Goal: Answer question/provide support: Share knowledge or assist other users

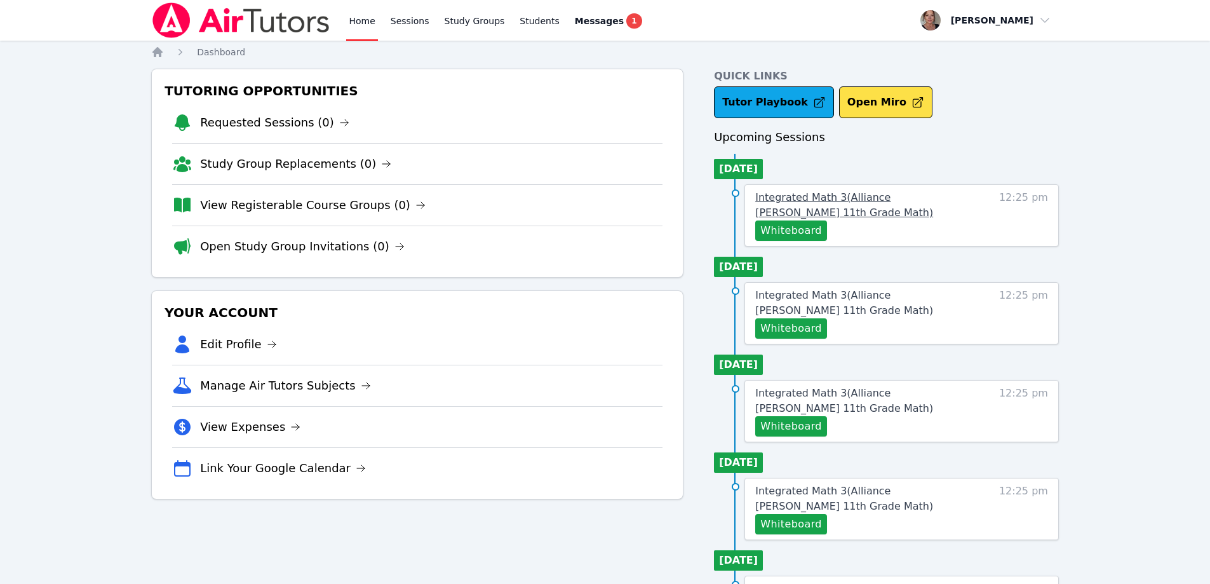
click at [874, 196] on span "Integrated Math 3 ( Alliance [PERSON_NAME] 11th Grade Math )" at bounding box center [844, 204] width 178 height 27
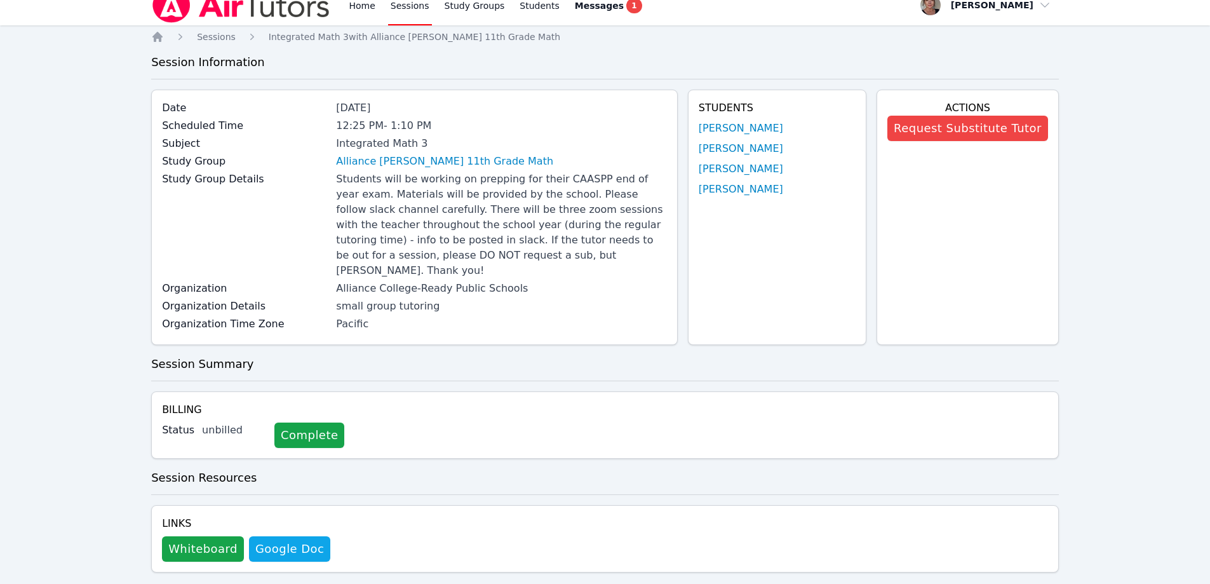
scroll to position [24, 0]
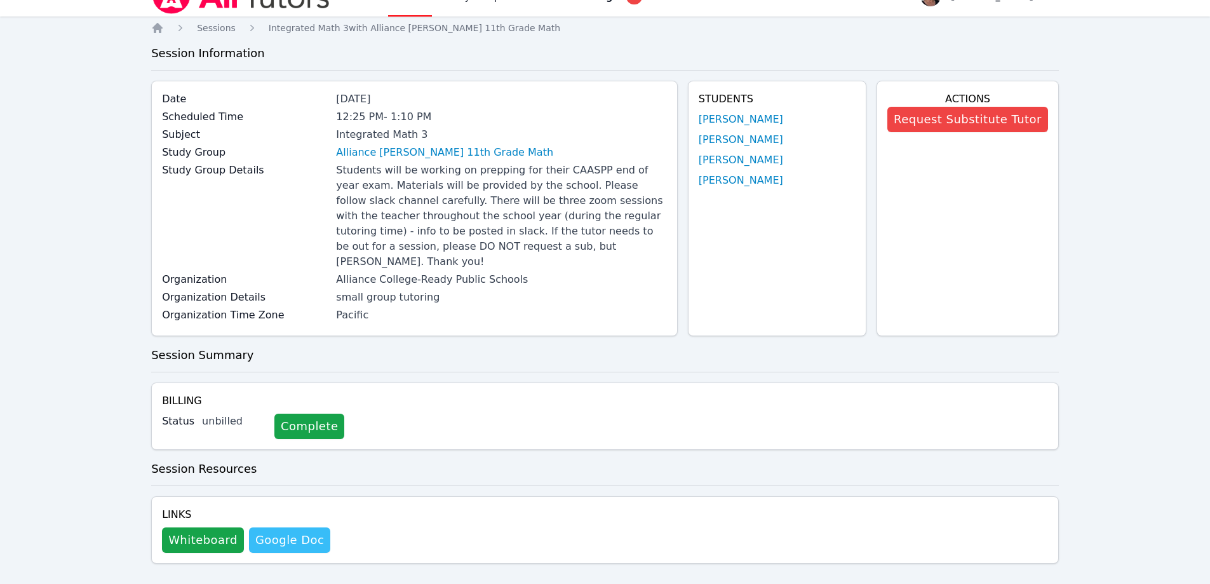
click at [294, 527] on link "Google Doc" at bounding box center [289, 539] width 81 height 25
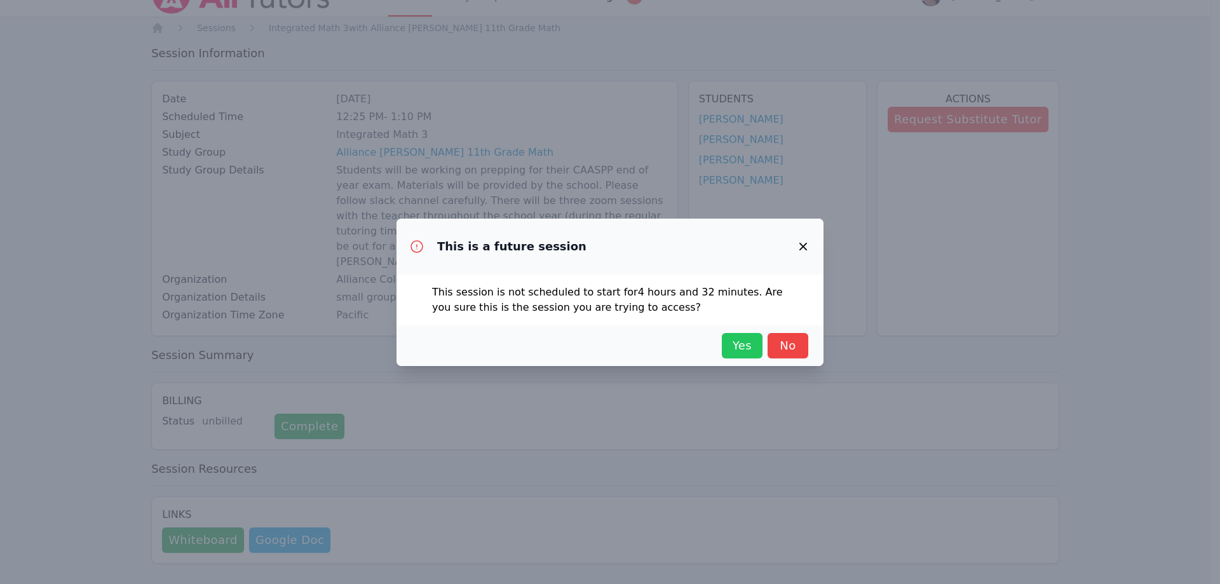
click at [735, 334] on button "Yes" at bounding box center [742, 345] width 41 height 25
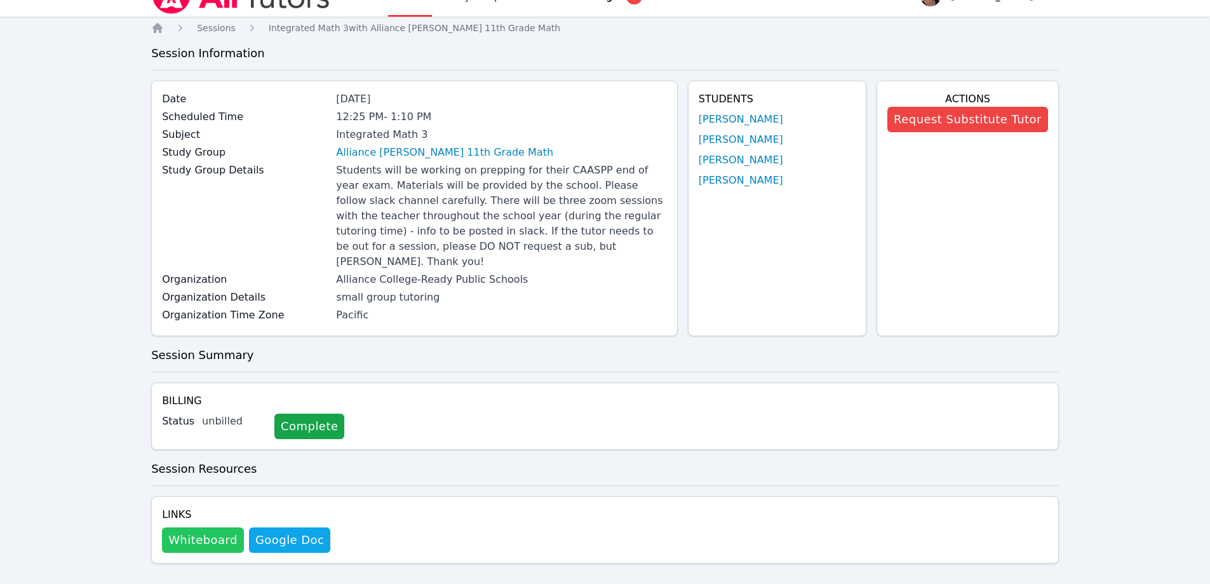
click at [200, 527] on button "Whiteboard" at bounding box center [203, 539] width 82 height 25
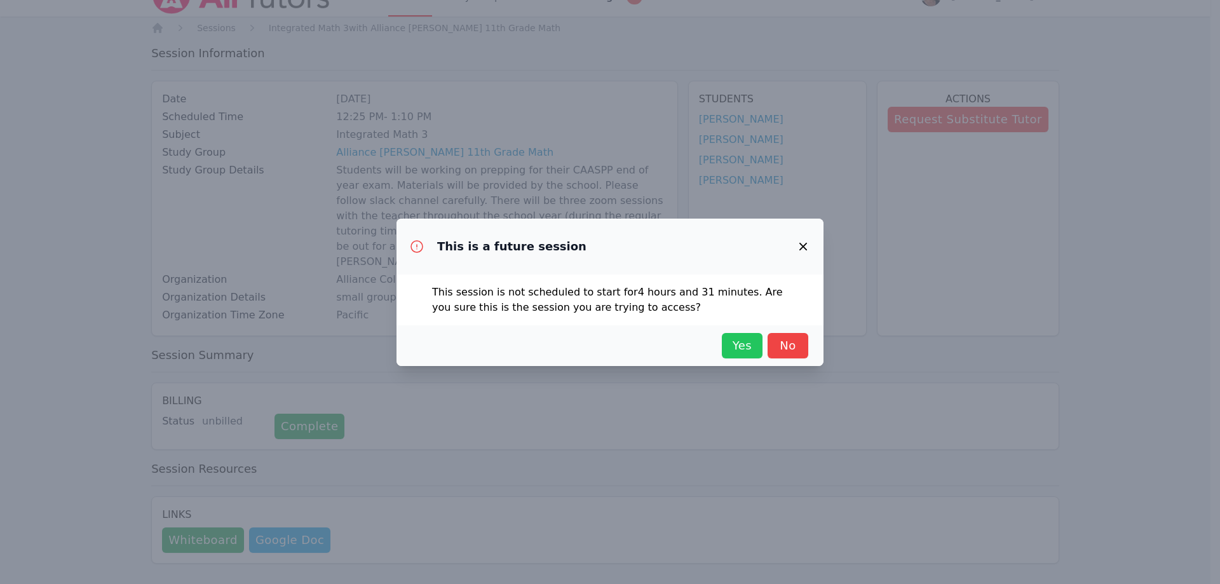
click at [737, 346] on span "Yes" at bounding box center [742, 346] width 28 height 18
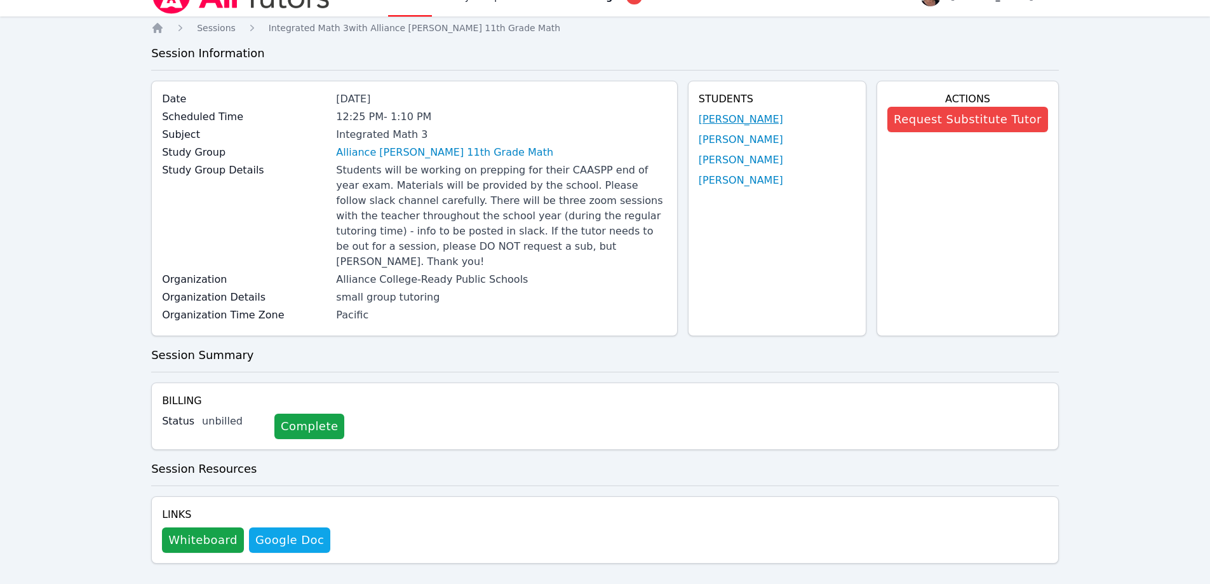
click at [716, 122] on link "[PERSON_NAME]" at bounding box center [741, 119] width 85 height 15
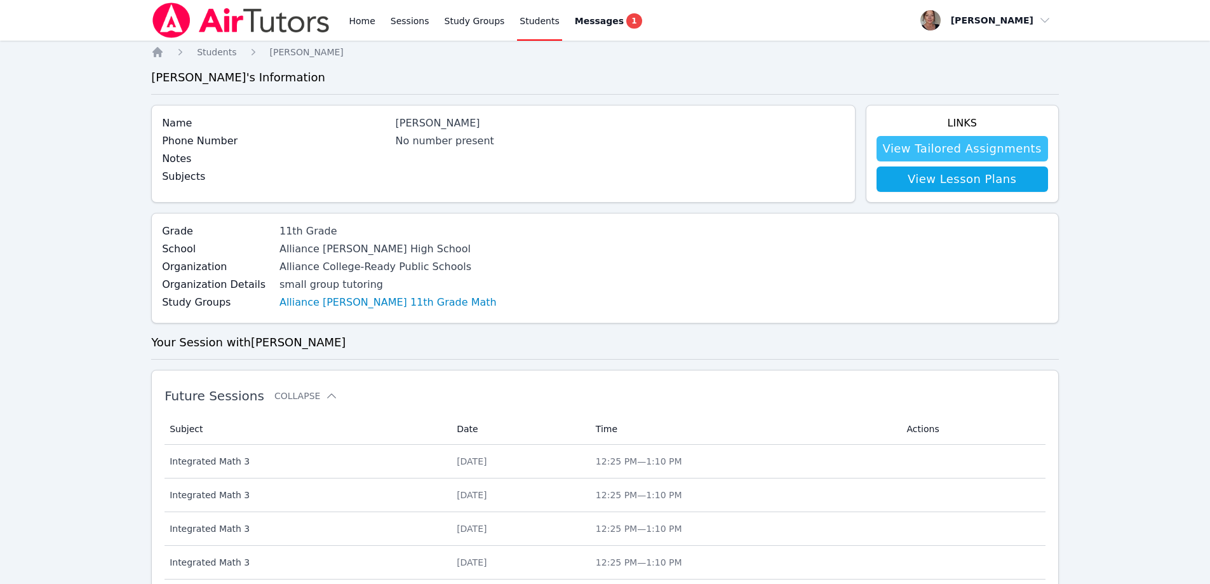
click at [948, 149] on link "View Tailored Assignments" at bounding box center [963, 148] width 172 height 25
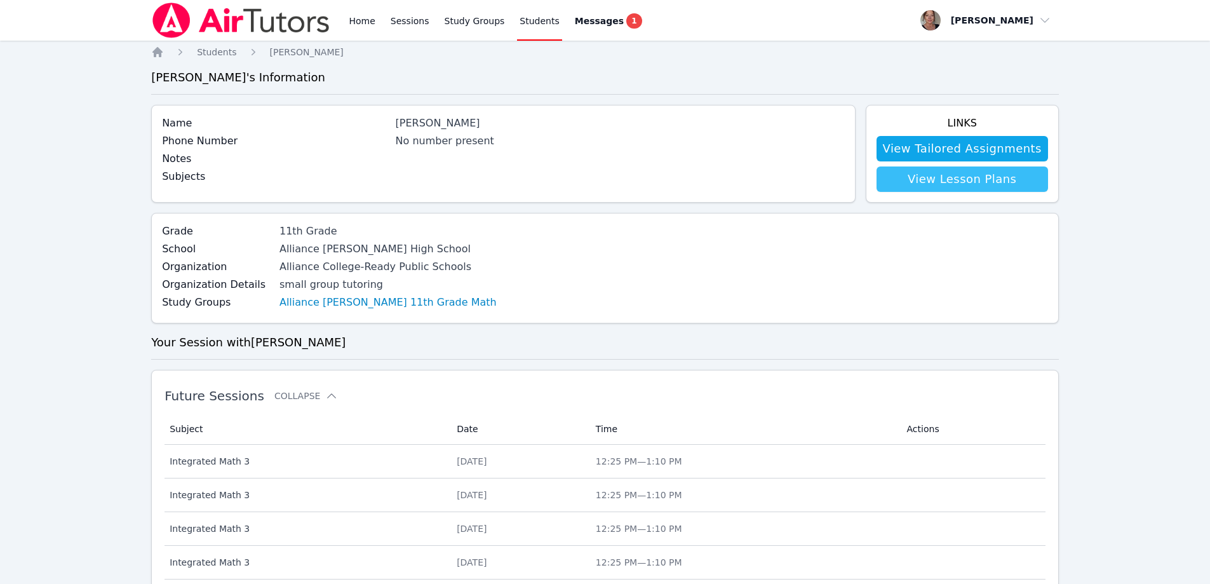
click at [973, 184] on link "View Lesson Plans" at bounding box center [963, 178] width 172 height 25
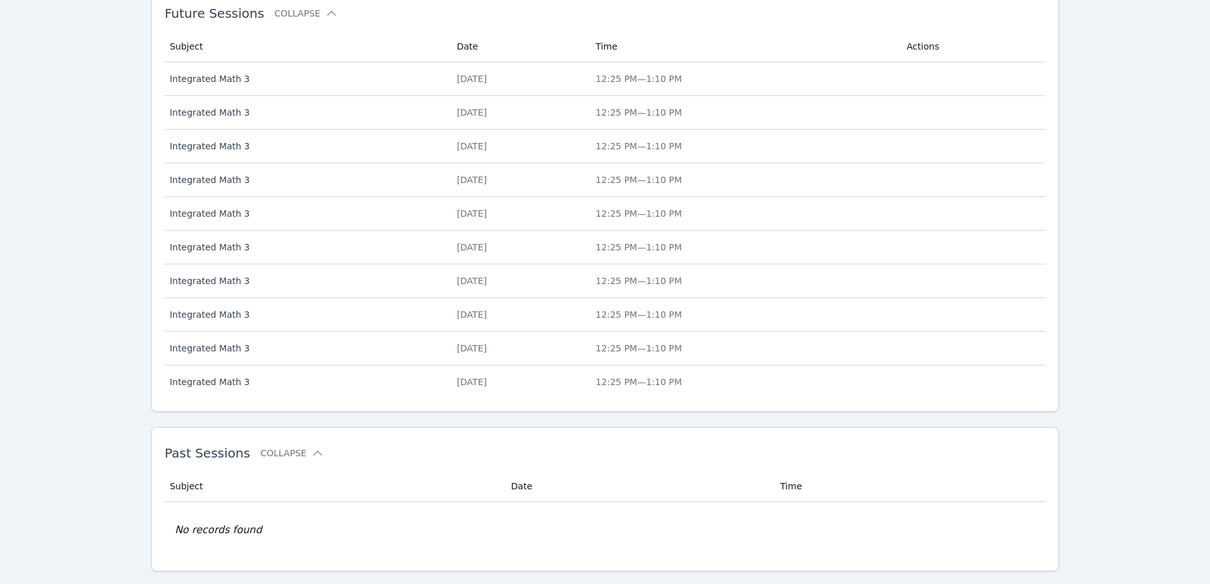
scroll to position [410, 0]
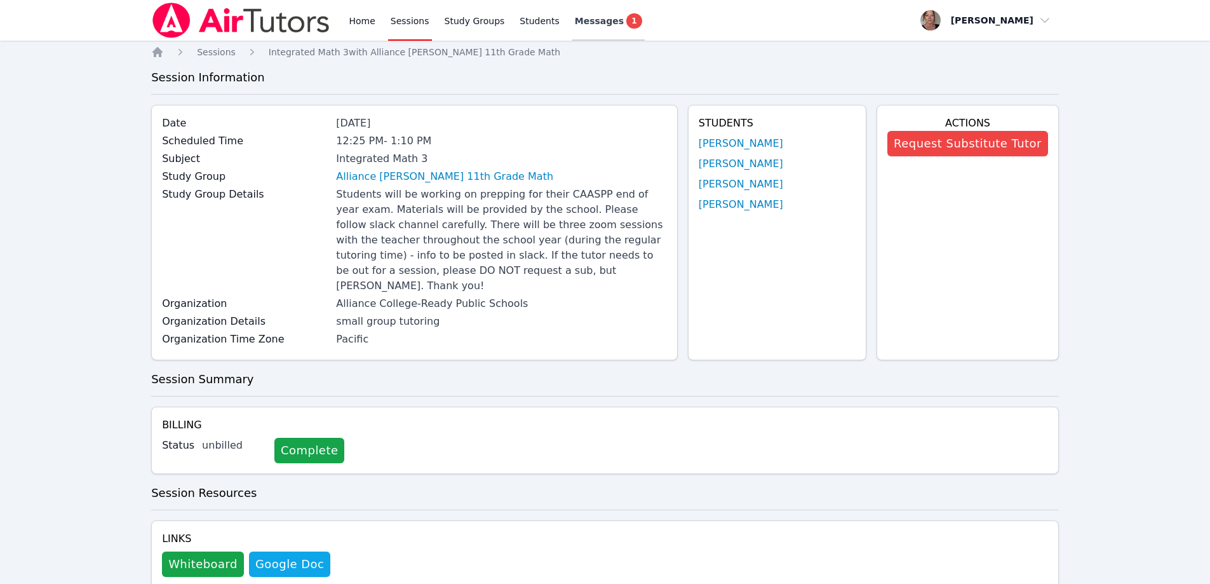
click at [575, 18] on span "Messages" at bounding box center [599, 21] width 49 height 13
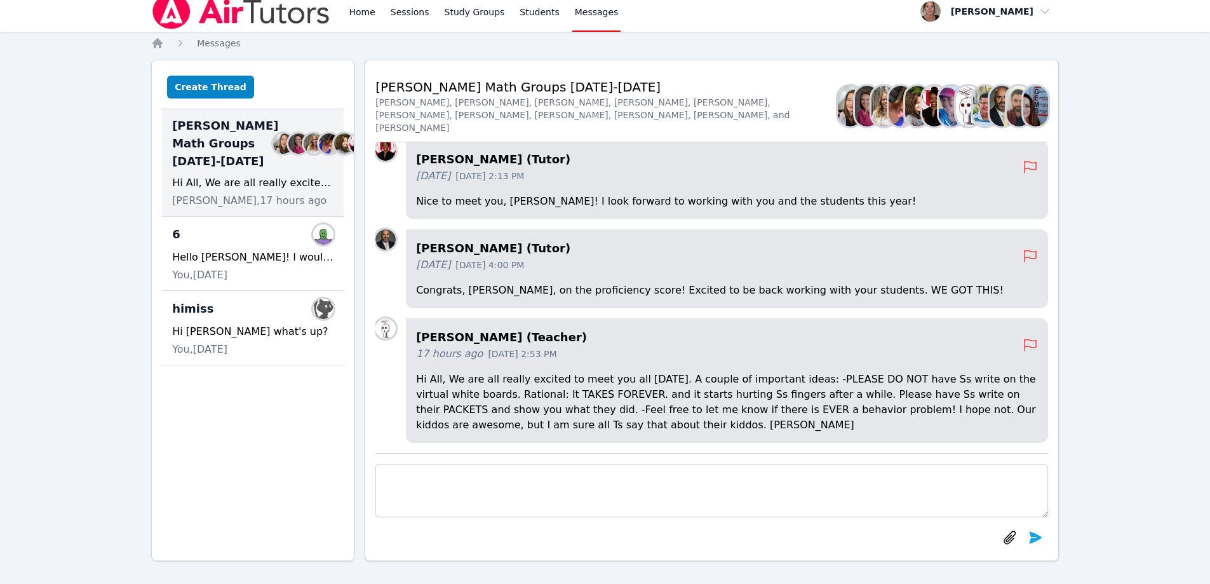
scroll to position [11, 0]
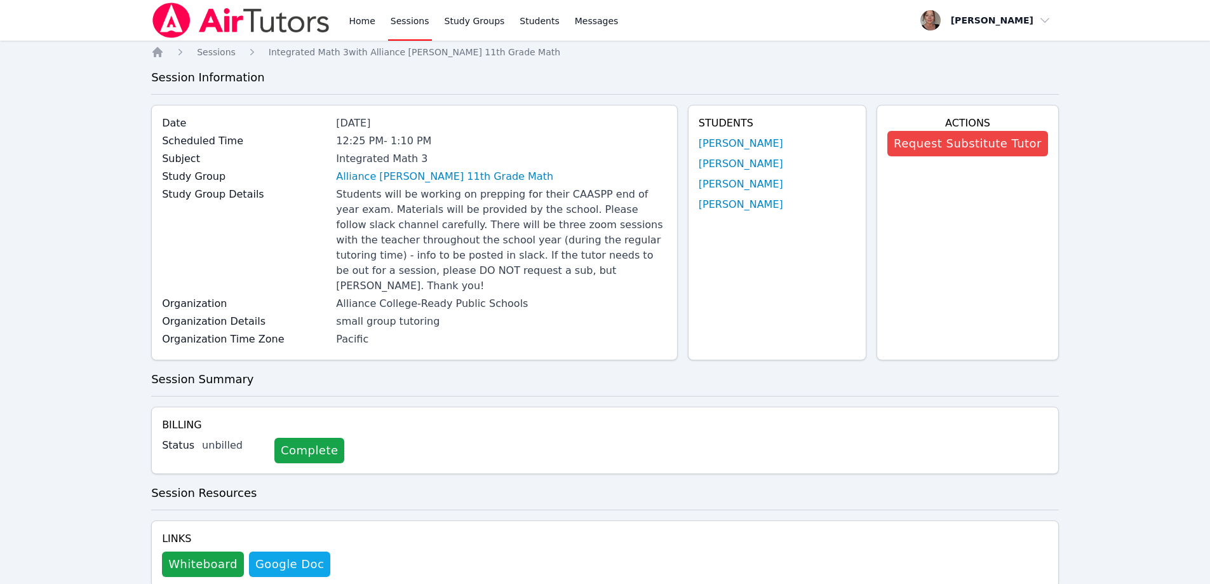
scroll to position [24, 0]
